Goal: Task Accomplishment & Management: Manage account settings

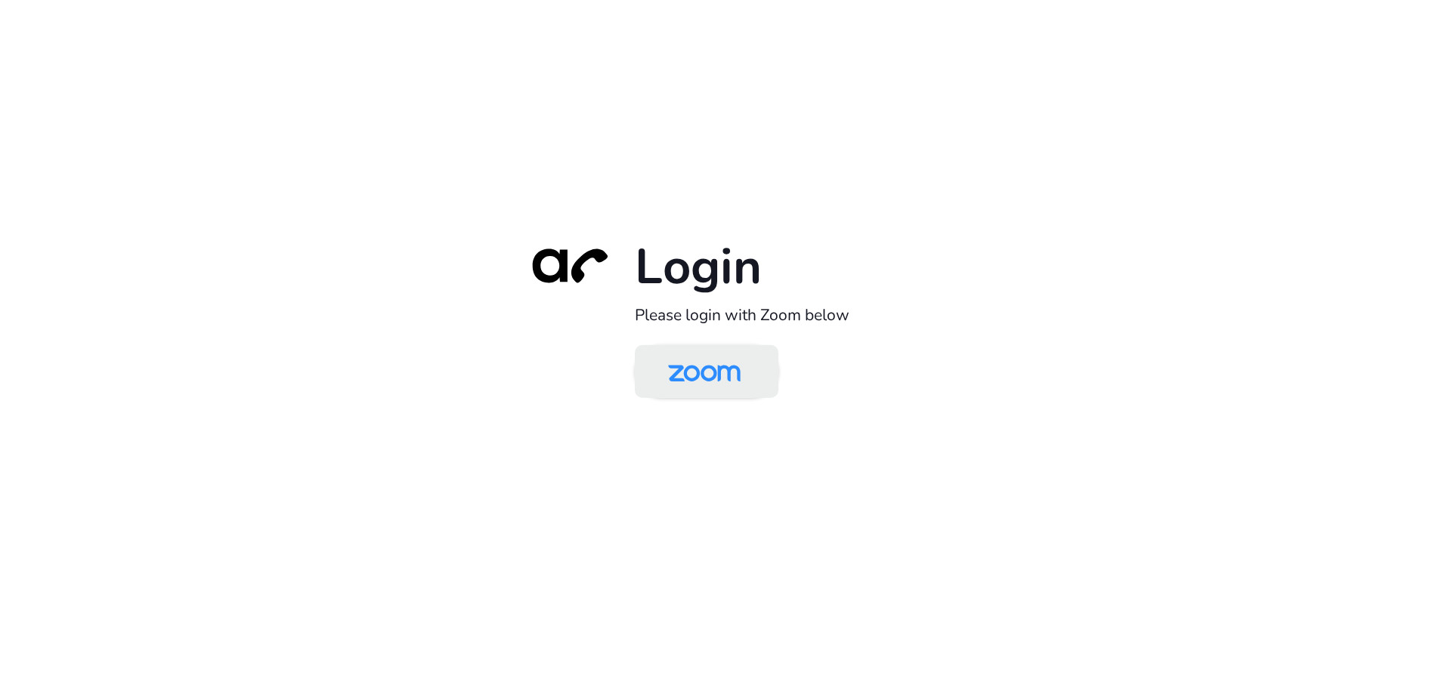
click at [711, 353] on img at bounding box center [704, 372] width 104 height 49
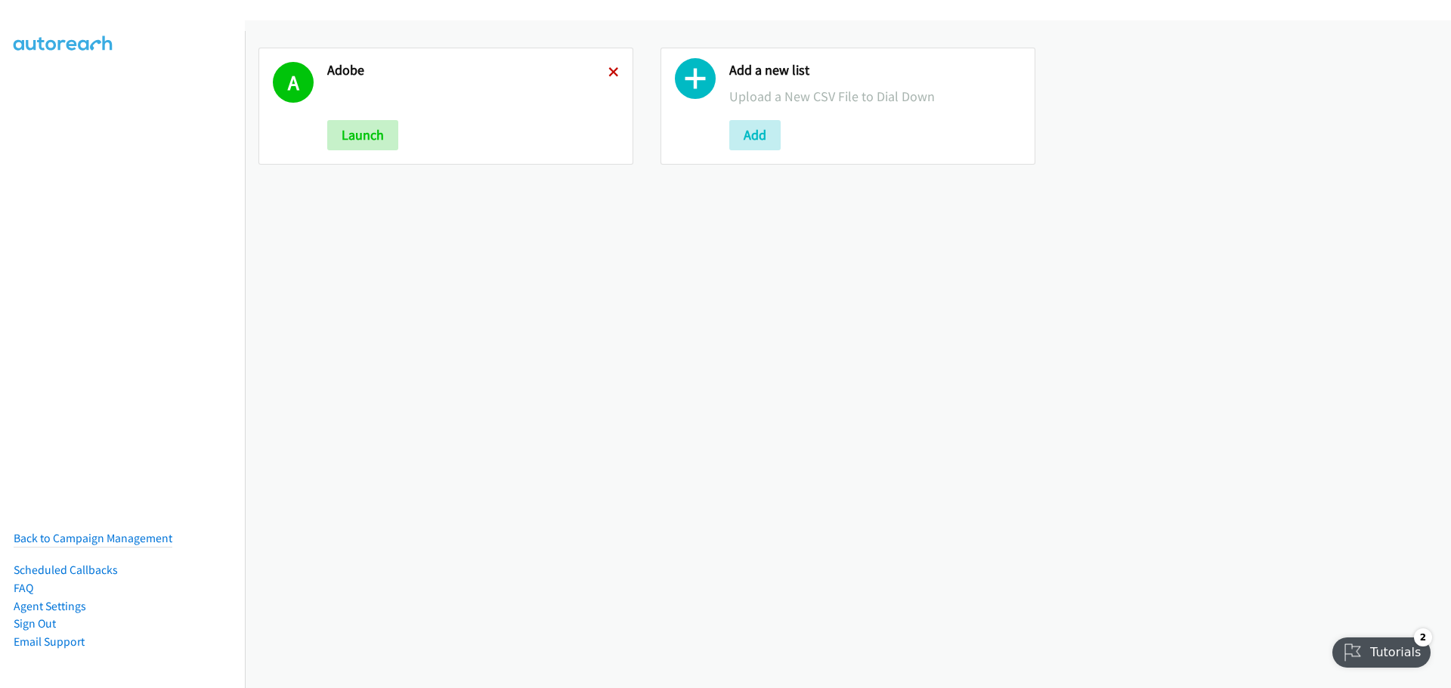
click at [610, 71] on icon at bounding box center [613, 73] width 11 height 11
